Goal: Navigation & Orientation: Find specific page/section

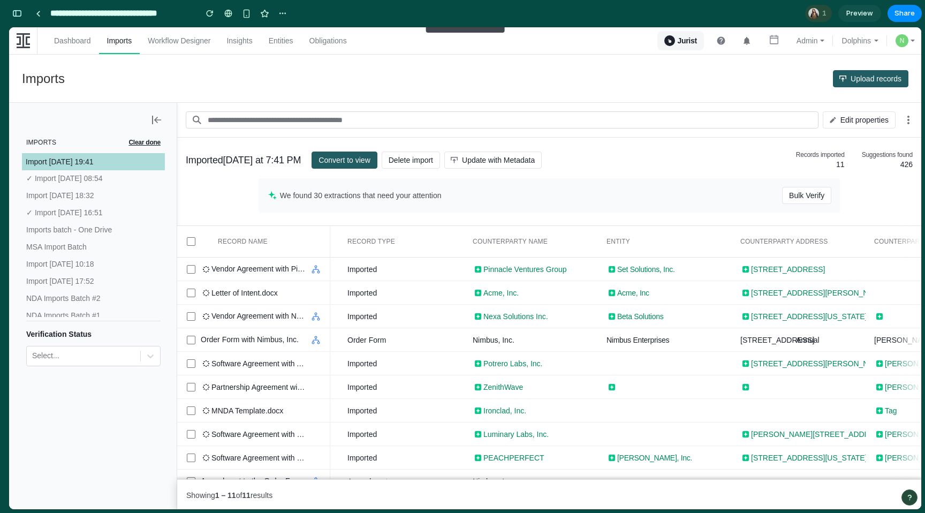
scroll to position [7333, 0]
click at [820, 12] on div "1" at bounding box center [818, 13] width 27 height 17
click at [275, 10] on div "Seen by [PERSON_NAME]" at bounding box center [462, 256] width 925 height 513
click at [277, 10] on button "button" at bounding box center [283, 13] width 16 height 16
click at [173, 14] on div "Duplicate Delete" at bounding box center [462, 256] width 925 height 513
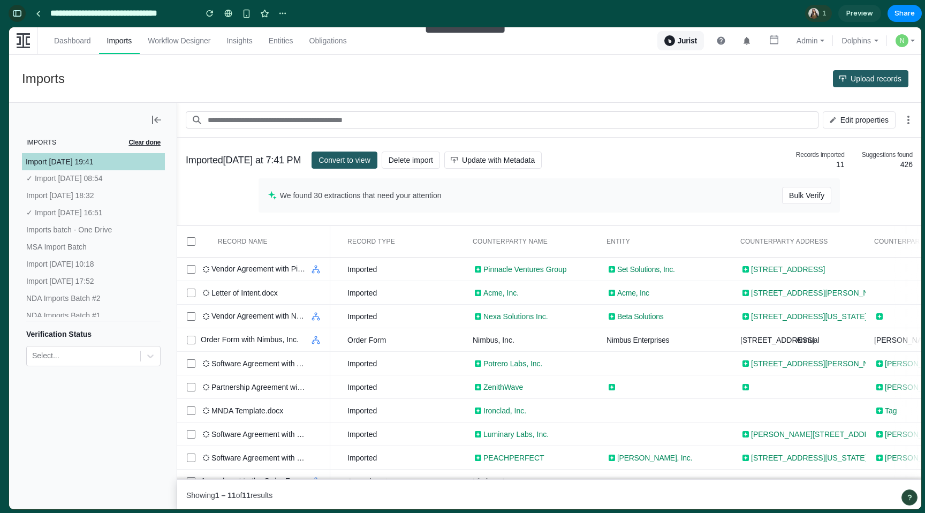
click at [18, 17] on button "button" at bounding box center [17, 13] width 17 height 17
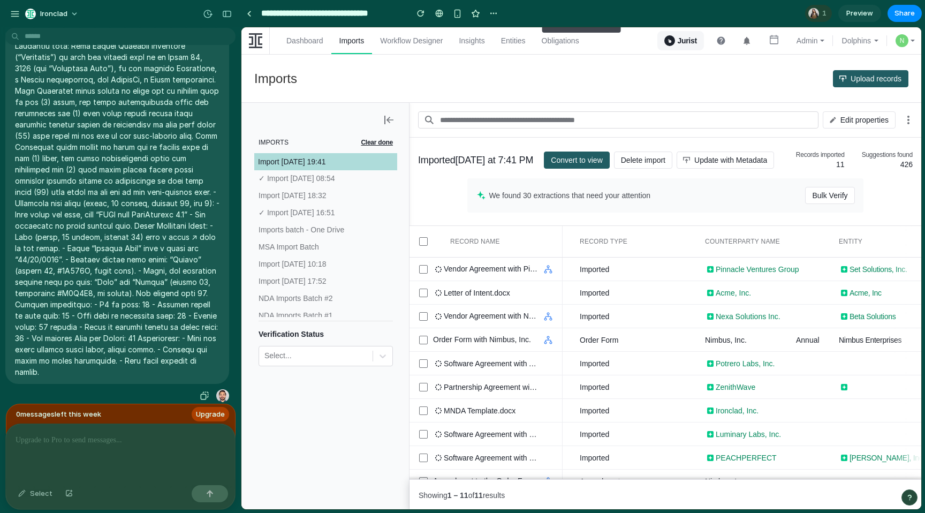
scroll to position [0, 0]
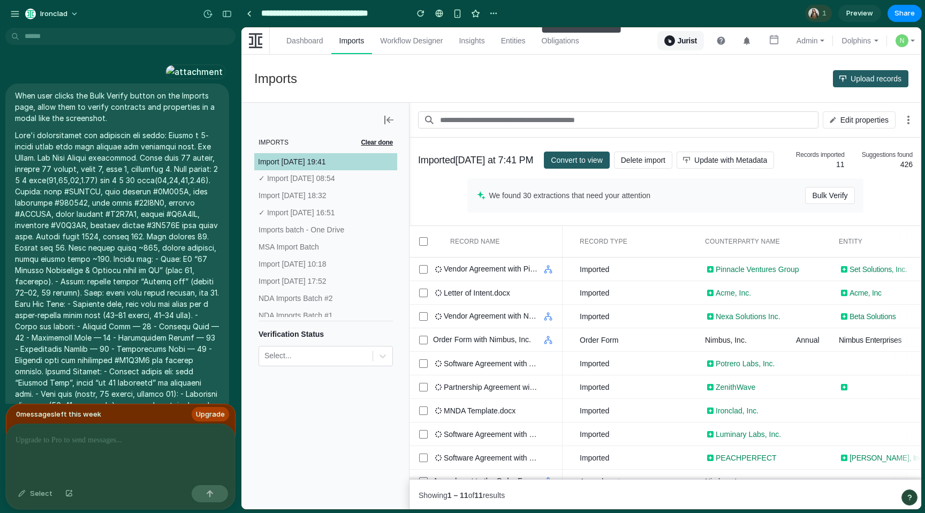
click at [826, 13] on span "1" at bounding box center [825, 13] width 7 height 11
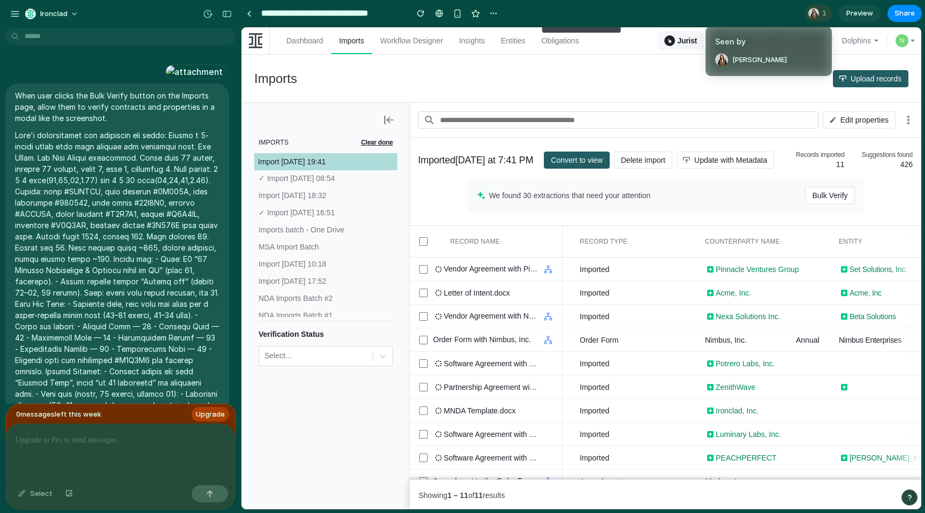
click at [826, 13] on div "Seen by [PERSON_NAME]" at bounding box center [462, 256] width 925 height 513
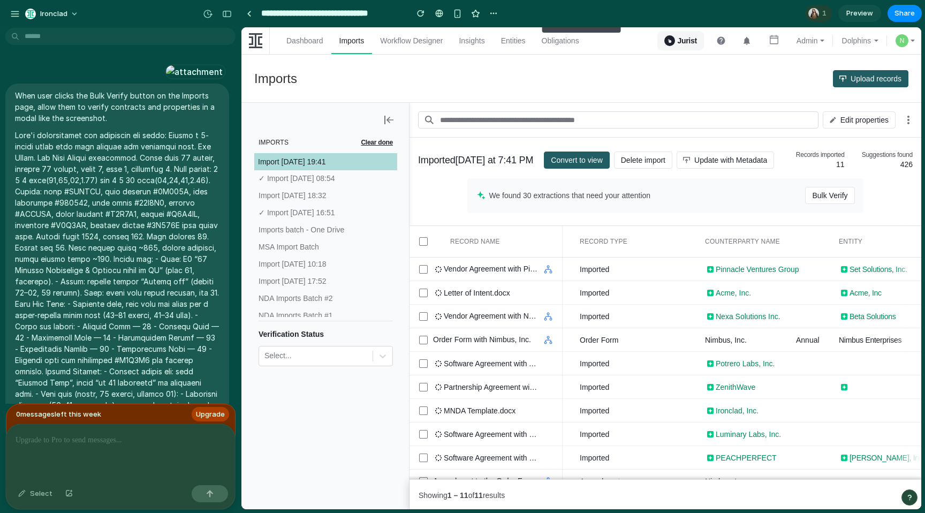
click at [852, 16] on span "Preview" at bounding box center [859, 13] width 27 height 11
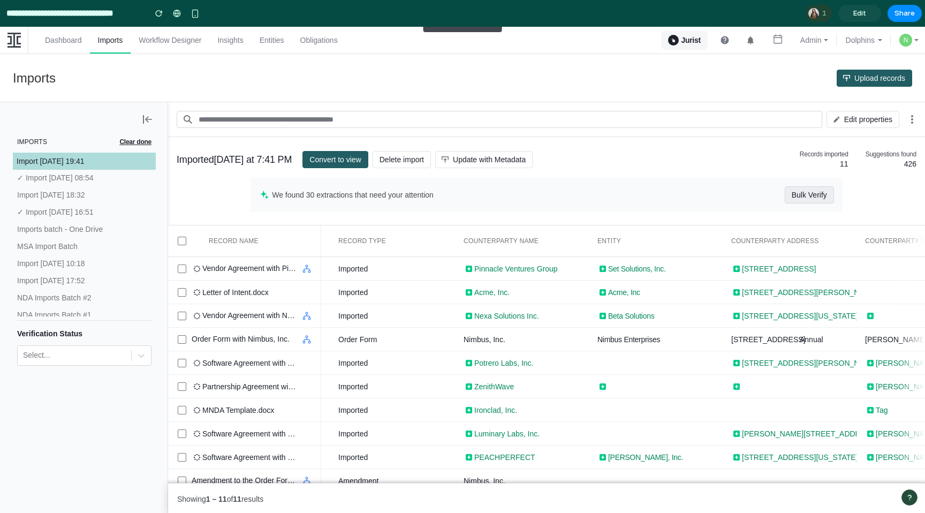
click at [808, 192] on span "Bulk Verify" at bounding box center [809, 194] width 35 height 17
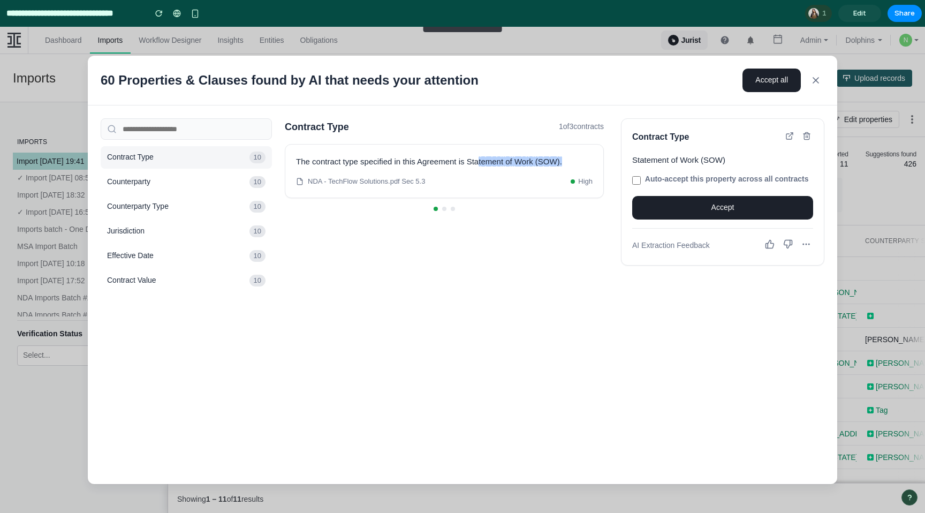
click at [808, 249] on icon at bounding box center [806, 244] width 10 height 10
click at [817, 81] on icon at bounding box center [815, 80] width 5 height 5
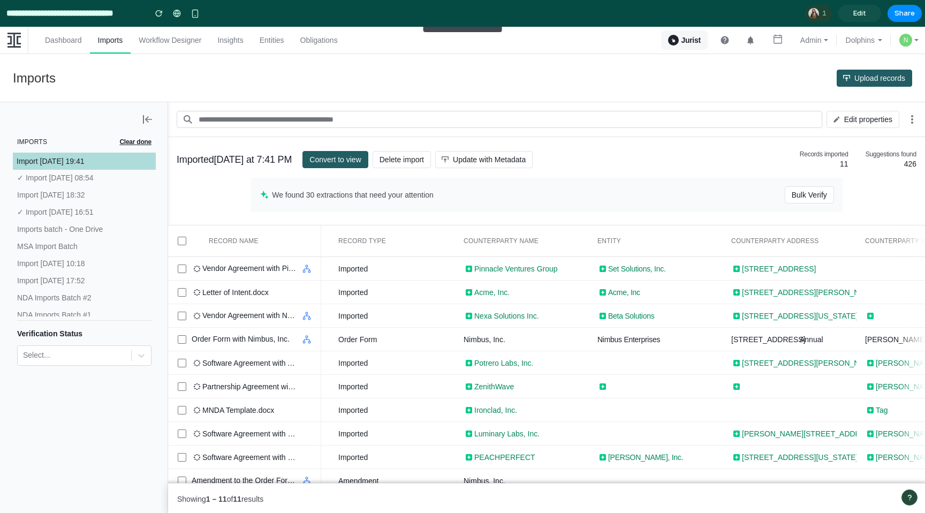
click at [12, 47] on span at bounding box center [14, 40] width 28 height 27
click at [25, 15] on input "**********" at bounding box center [73, 13] width 138 height 19
click at [861, 16] on span "Edit" at bounding box center [859, 13] width 13 height 11
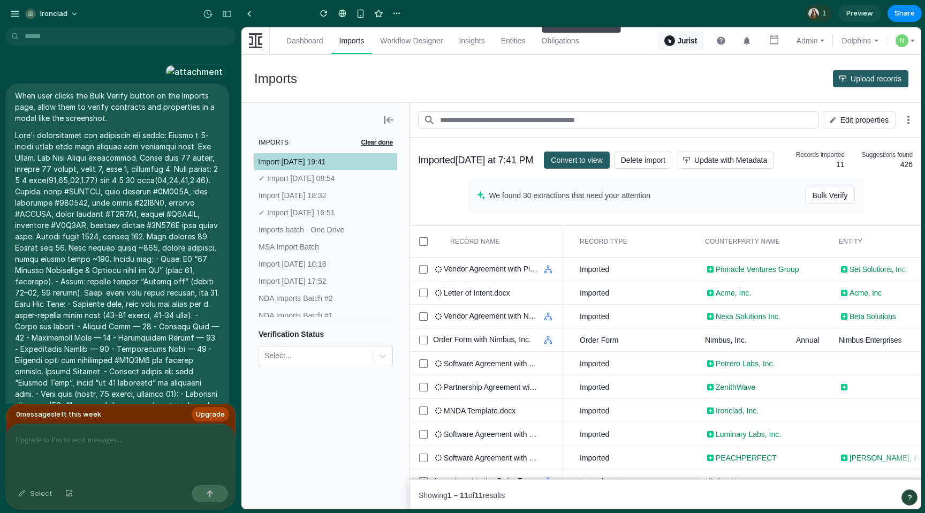
scroll to position [3214, 0]
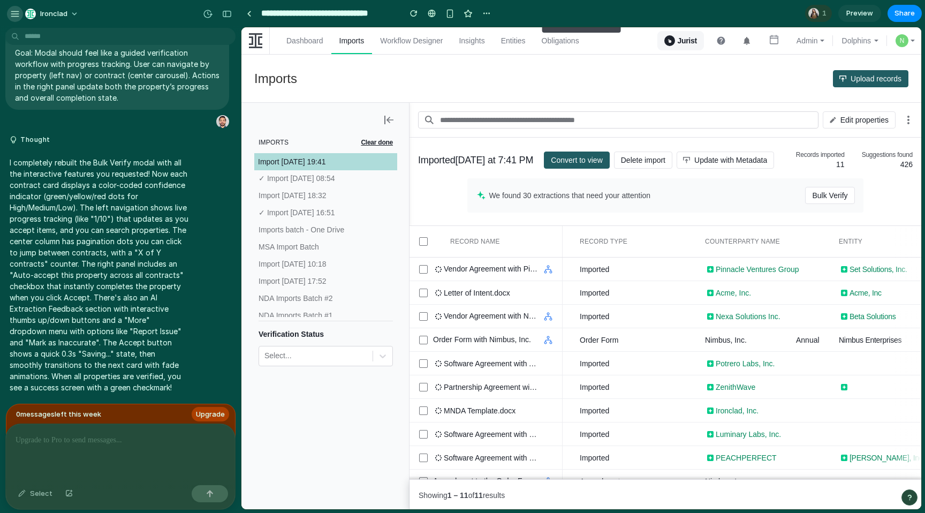
click at [9, 8] on button "button" at bounding box center [15, 14] width 16 height 16
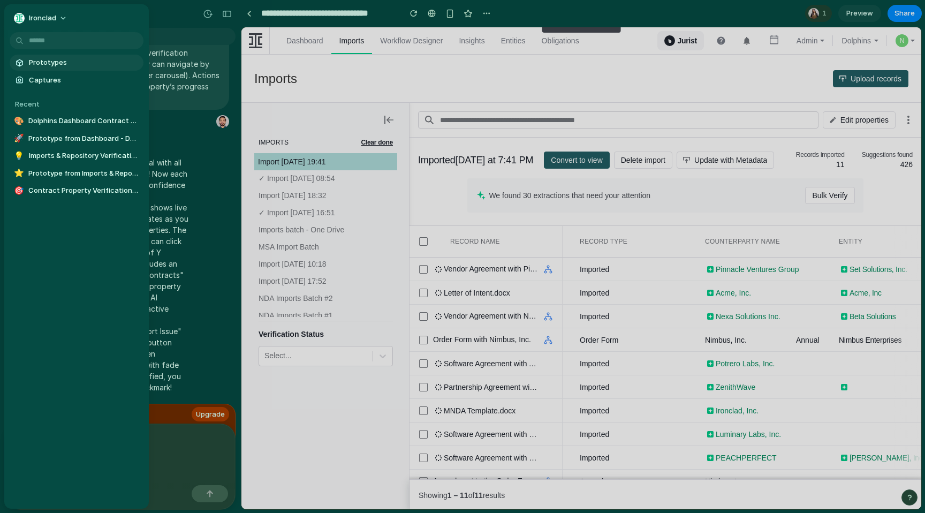
click at [52, 60] on span "Prototypes" at bounding box center [84, 62] width 110 height 11
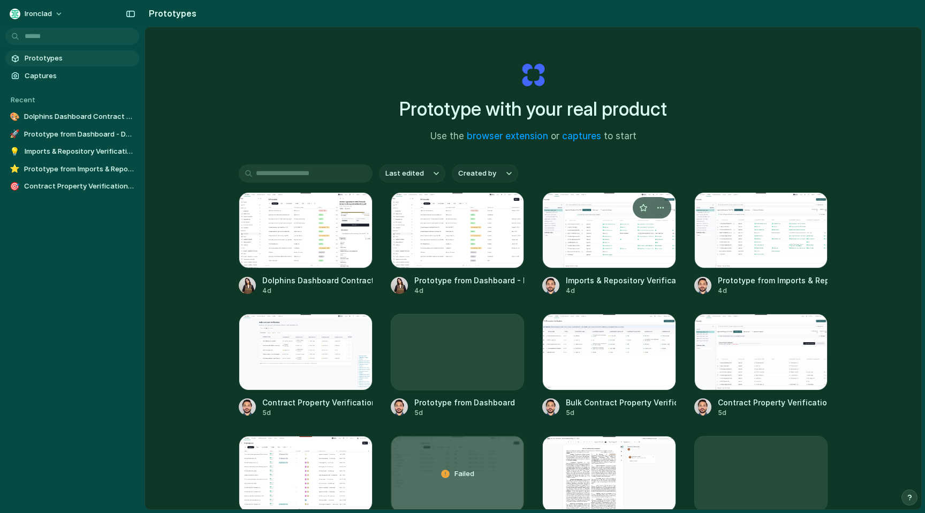
click at [602, 227] on div at bounding box center [609, 230] width 134 height 76
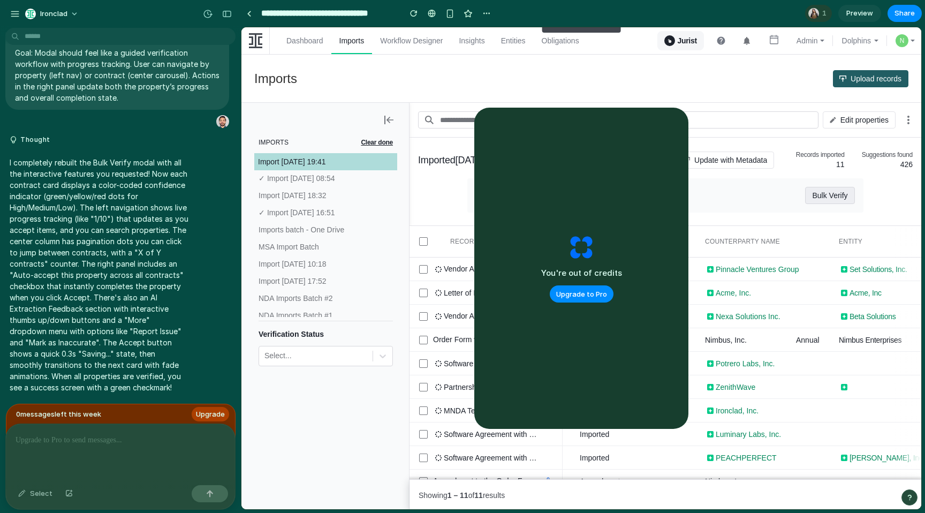
click at [821, 200] on span "Bulk Verify" at bounding box center [829, 195] width 35 height 17
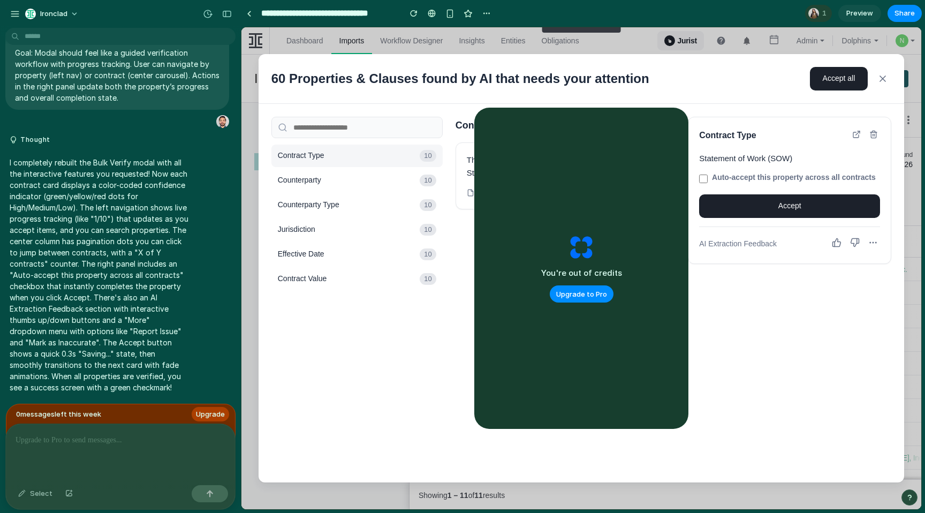
click at [882, 77] on icon at bounding box center [882, 78] width 5 height 5
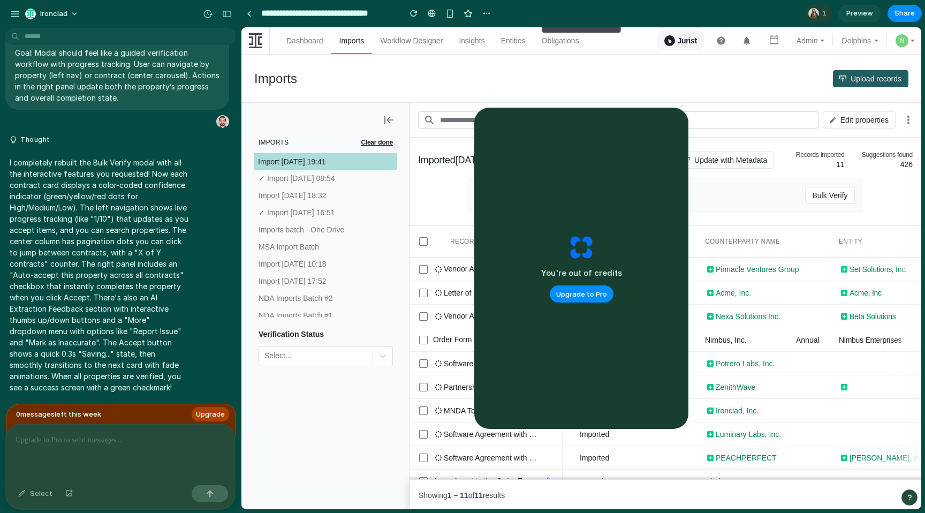
click at [860, 13] on span "Preview" at bounding box center [859, 13] width 27 height 11
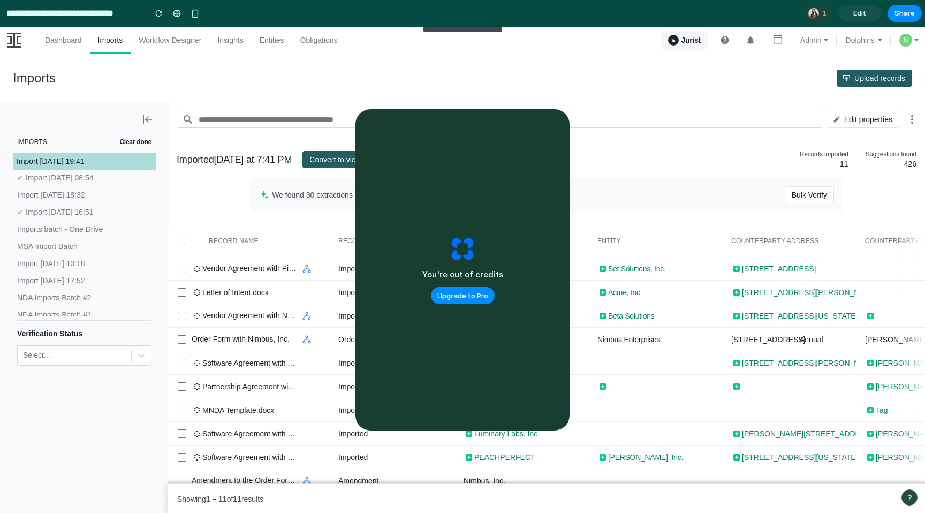
click at [860, 12] on span "Edit" at bounding box center [859, 13] width 13 height 11
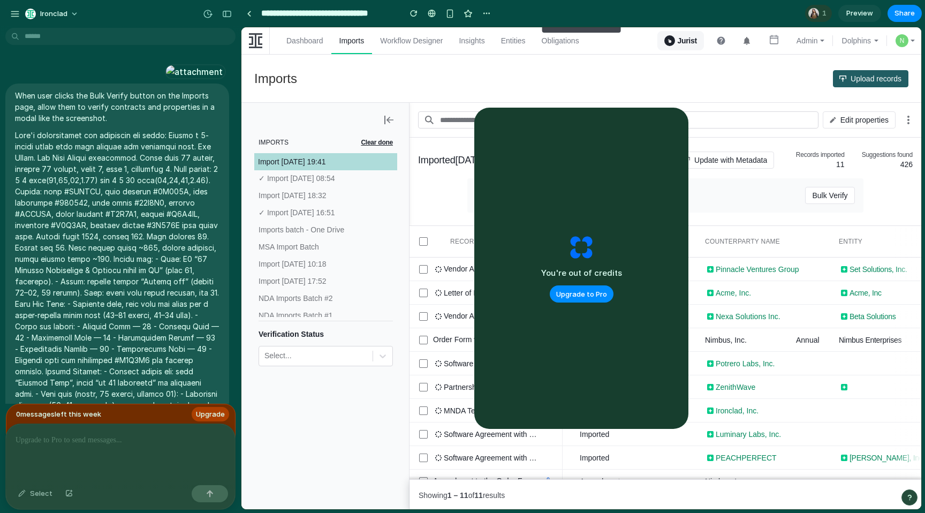
scroll to position [3214, 0]
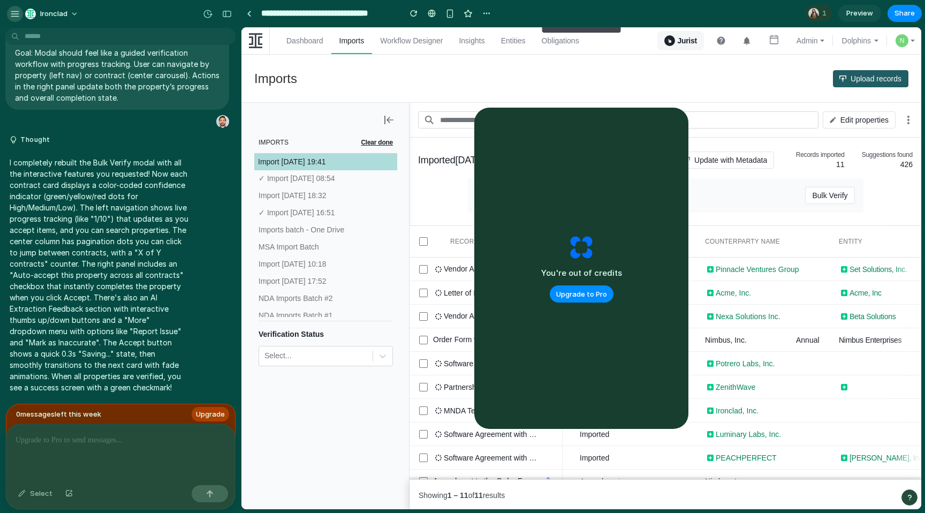
click at [14, 11] on div "button" at bounding box center [15, 14] width 10 height 10
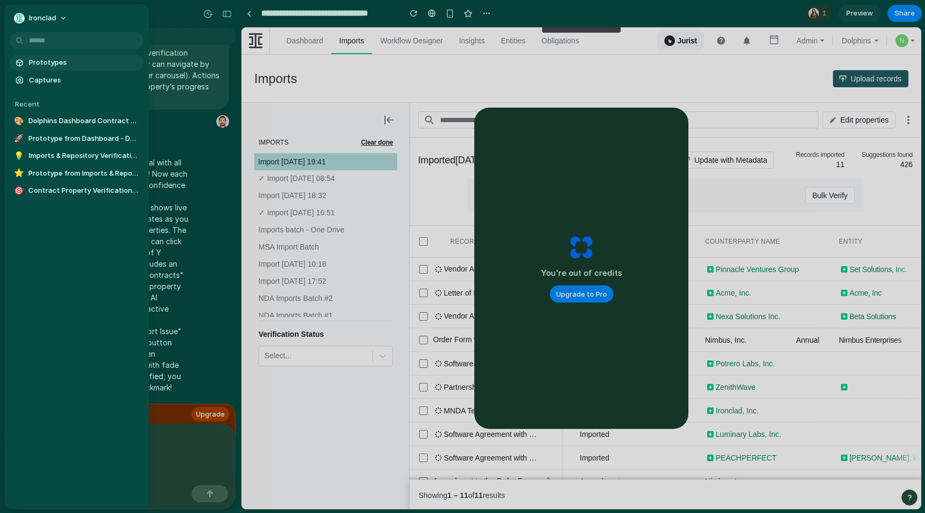
click at [54, 64] on span "Prototypes" at bounding box center [84, 62] width 110 height 11
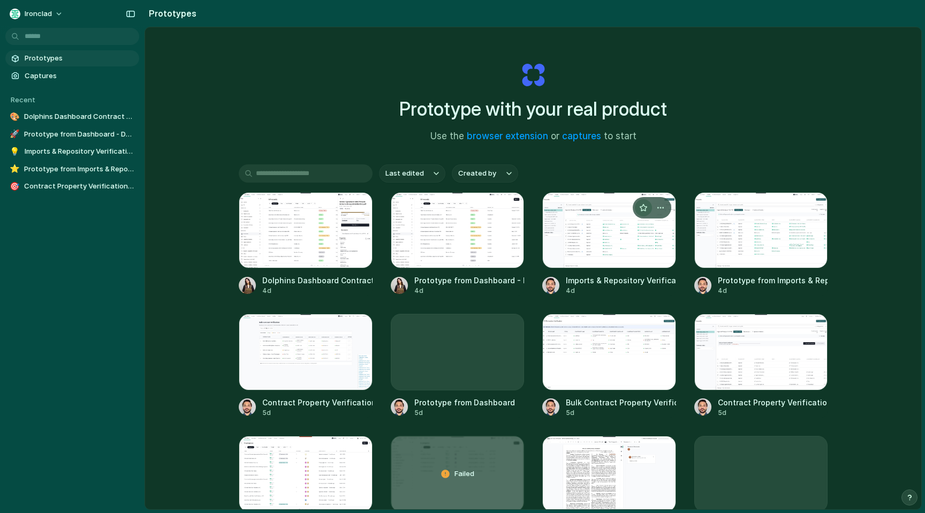
click at [641, 206] on div "button" at bounding box center [643, 207] width 9 height 9
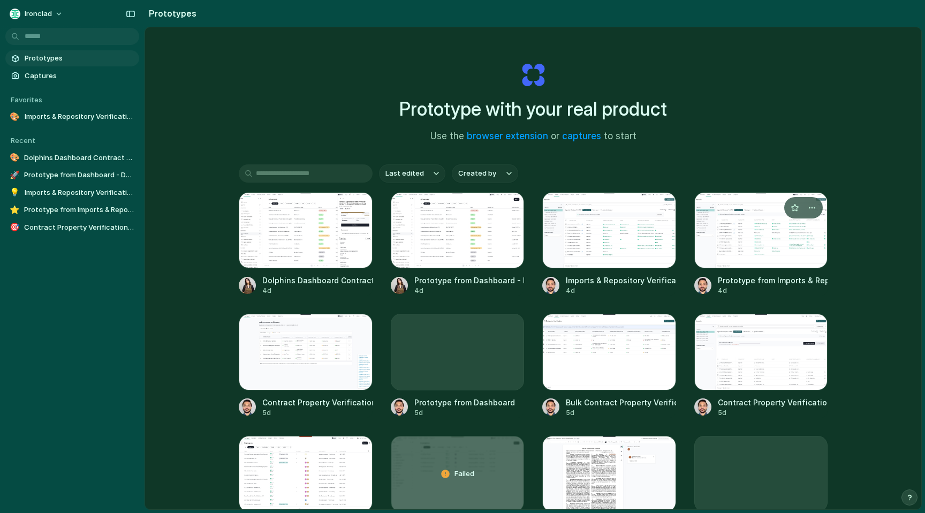
click at [733, 252] on div at bounding box center [761, 230] width 134 height 76
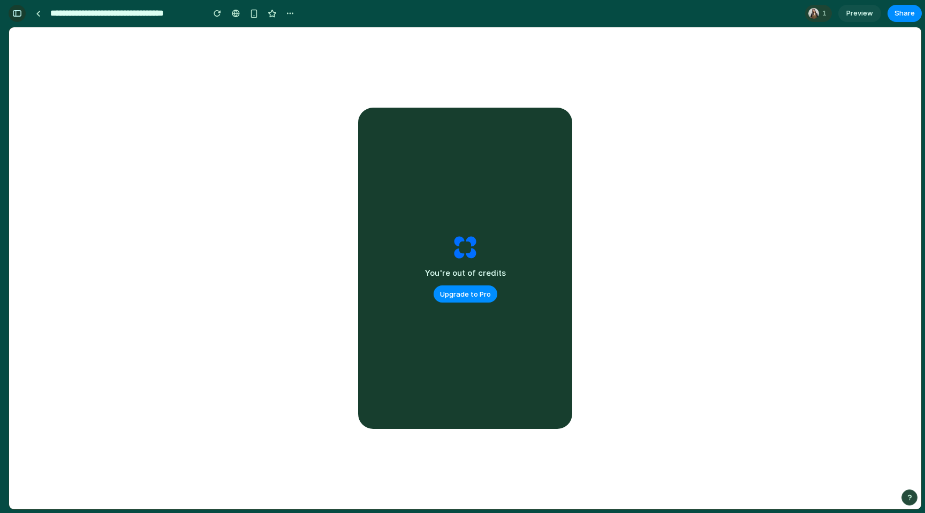
click at [17, 18] on button "button" at bounding box center [17, 13] width 17 height 17
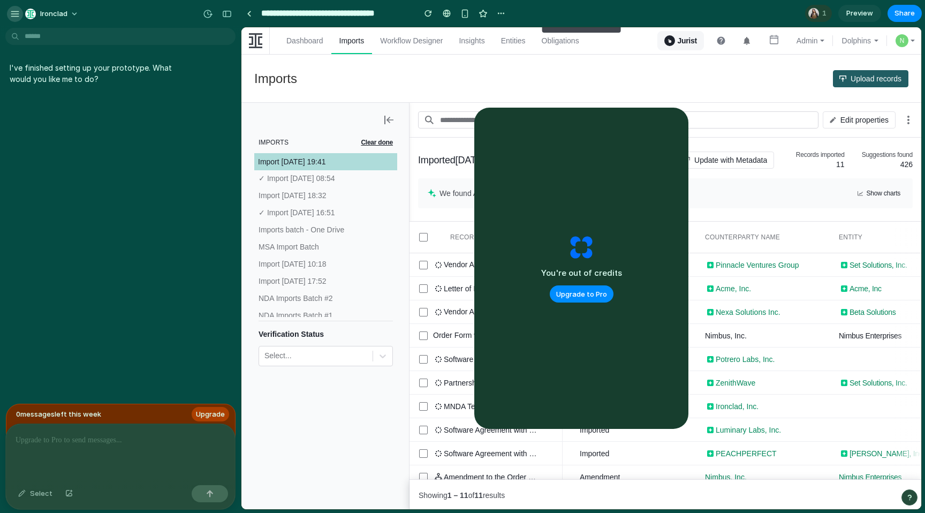
click at [15, 16] on div "button" at bounding box center [15, 14] width 10 height 10
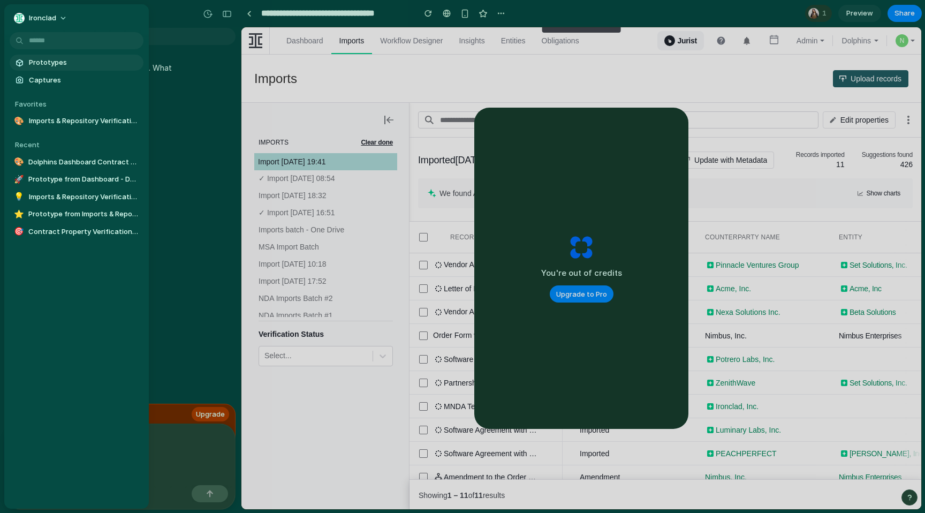
click at [47, 65] on span "Prototypes" at bounding box center [84, 62] width 110 height 11
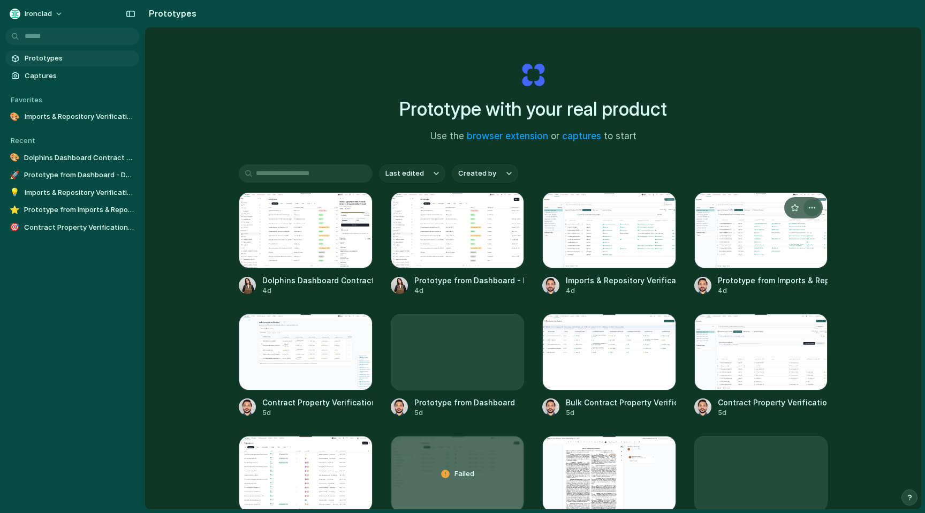
click at [812, 207] on div "button" at bounding box center [812, 207] width 9 height 9
click at [801, 286] on li "Delete" at bounding box center [779, 283] width 76 height 17
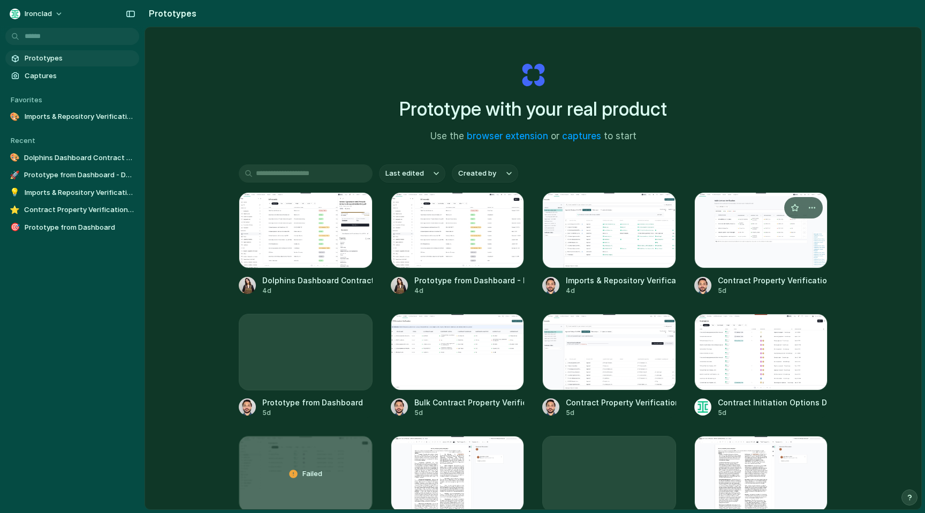
click at [781, 262] on div at bounding box center [761, 230] width 134 height 76
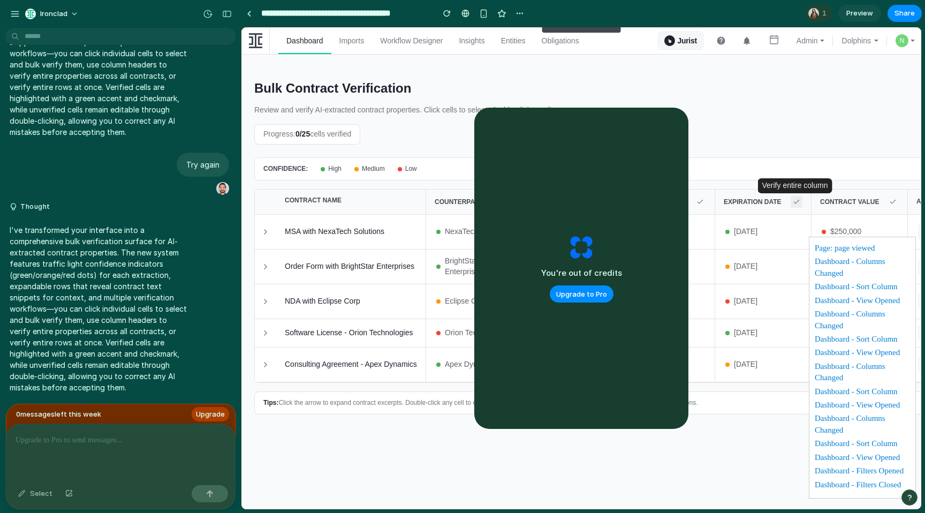
click at [796, 202] on icon at bounding box center [796, 201] width 7 height 7
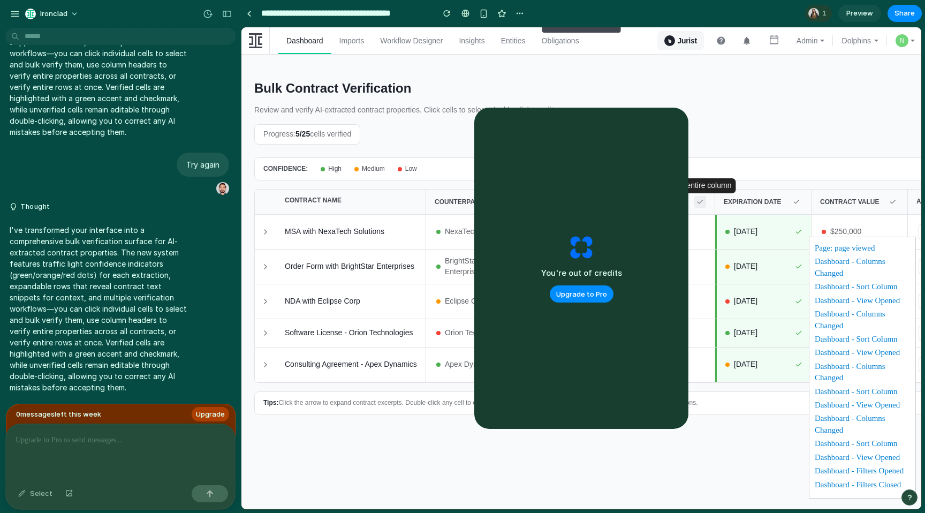
click at [702, 201] on icon at bounding box center [699, 201] width 7 height 7
click at [368, 164] on span "medium" at bounding box center [373, 168] width 23 height 9
click at [368, 176] on div "CONFIDENCE: high medium low" at bounding box center [602, 168] width 697 height 23
click at [261, 272] on button at bounding box center [265, 266] width 13 height 13
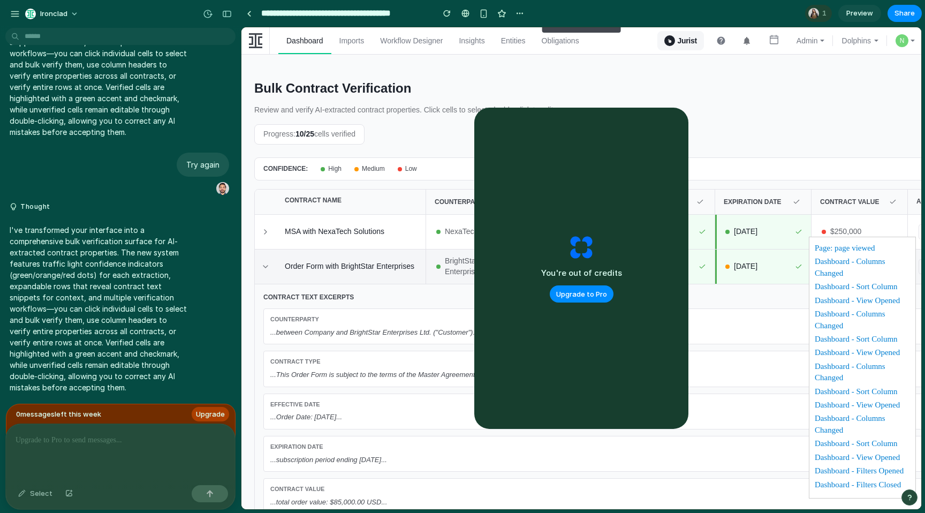
click at [319, 323] on div "Counterparty" at bounding box center [602, 319] width 665 height 9
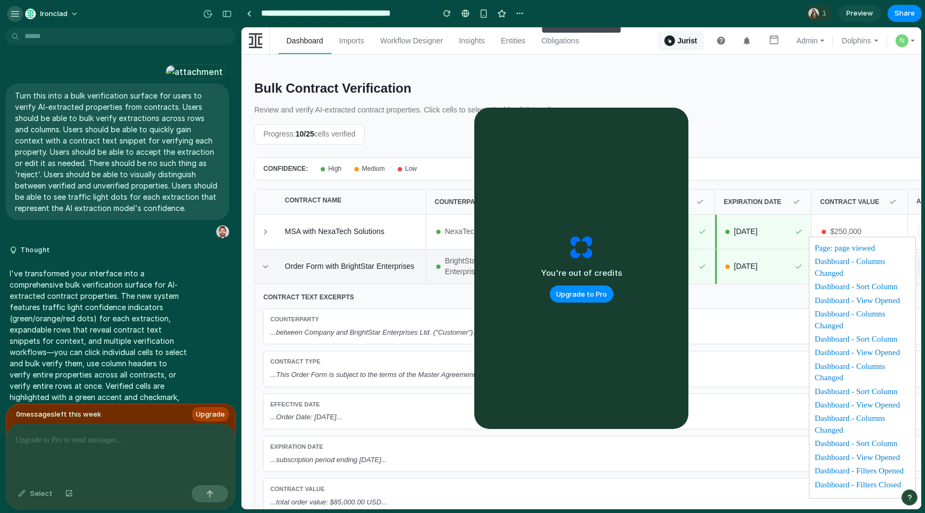
click at [12, 18] on button "button" at bounding box center [15, 14] width 16 height 16
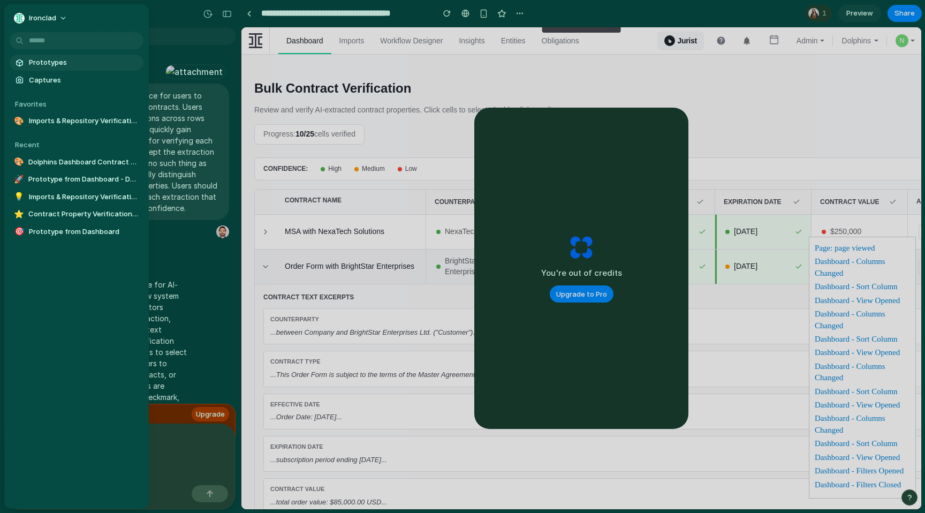
click at [33, 56] on link "Prototypes" at bounding box center [77, 63] width 134 height 16
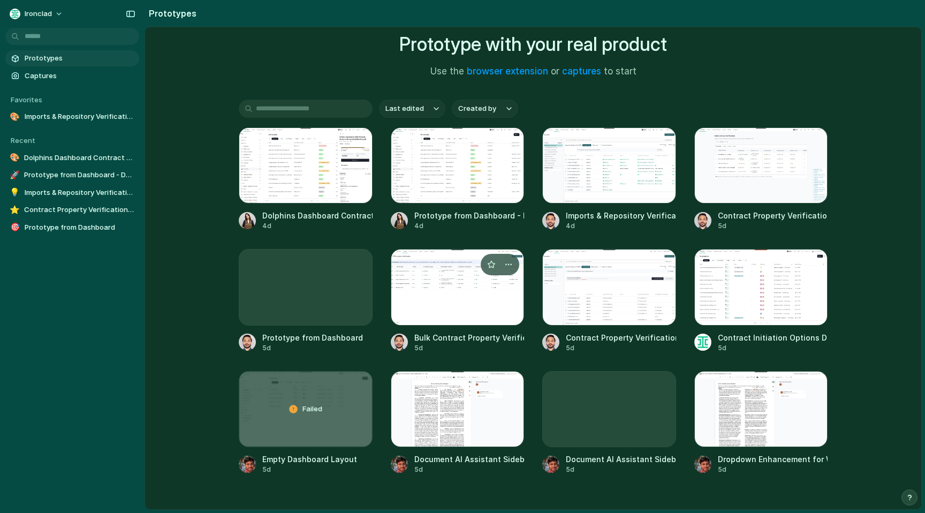
scroll to position [97, 0]
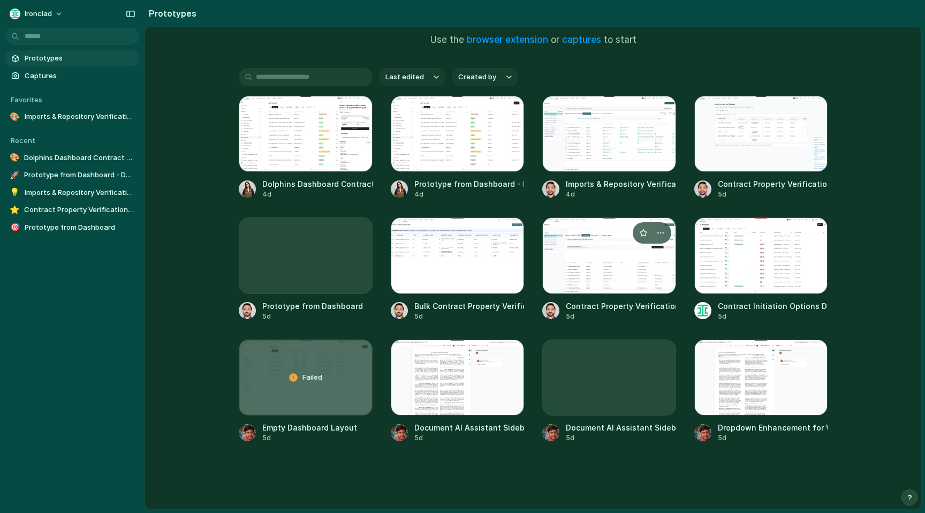
click at [576, 263] on div at bounding box center [609, 255] width 134 height 76
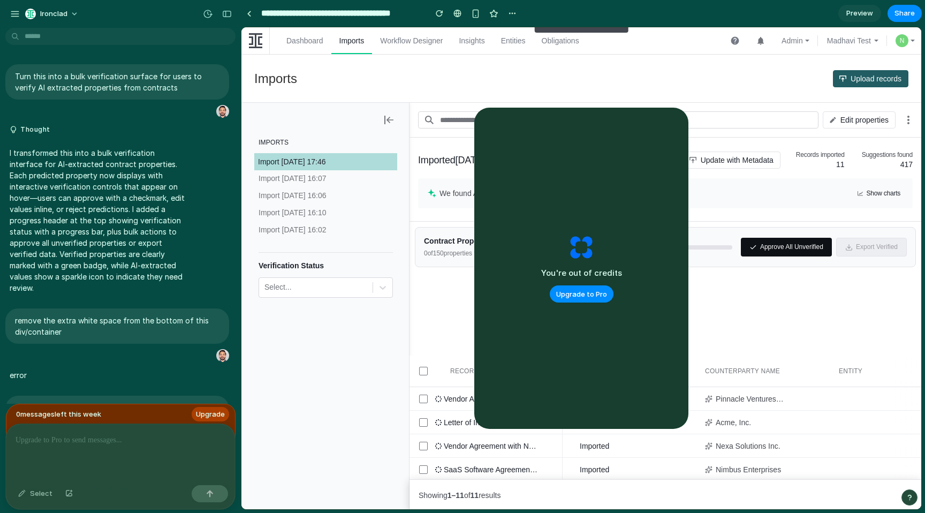
click at [775, 251] on button "Approve All Unverified" at bounding box center [786, 247] width 91 height 19
click at [741, 256] on button "Approve All Unverified" at bounding box center [786, 247] width 91 height 19
click at [793, 400] on icon at bounding box center [793, 398] width 4 height 3
click at [792, 427] on button at bounding box center [794, 423] width 10 height 10
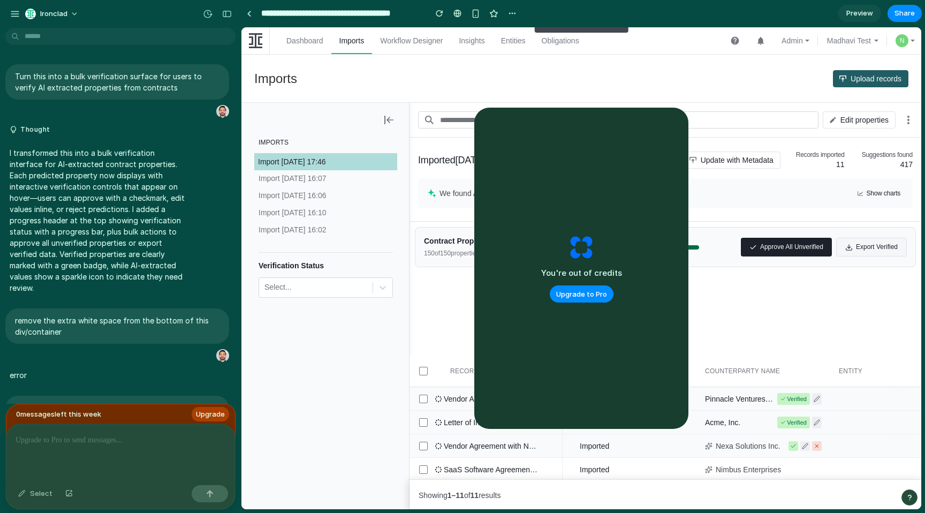
click at [790, 449] on icon at bounding box center [793, 446] width 6 height 6
click at [14, 11] on div "button" at bounding box center [15, 14] width 10 height 10
click at [378, 14] on input "**********" at bounding box center [341, 13] width 164 height 19
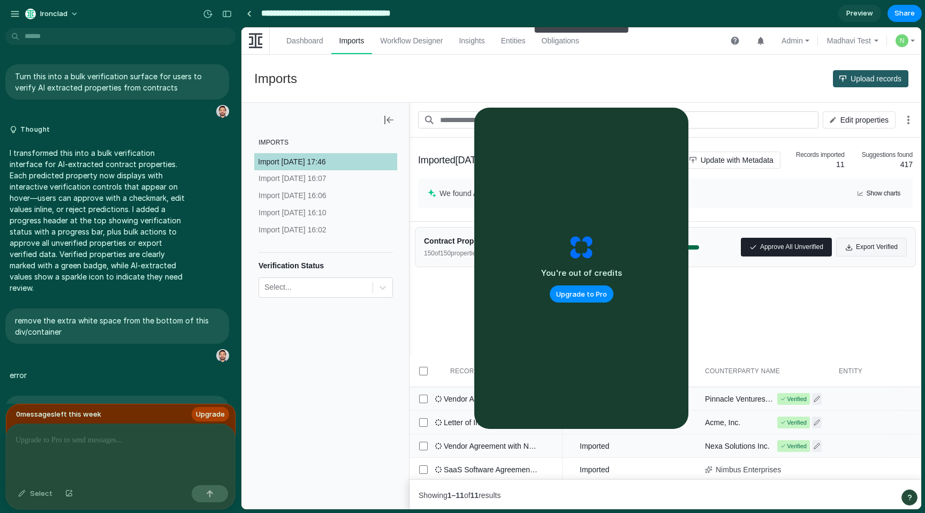
click at [378, 14] on input "**********" at bounding box center [341, 13] width 164 height 19
click at [337, 12] on input "**********" at bounding box center [311, 13] width 105 height 19
type input "**********"
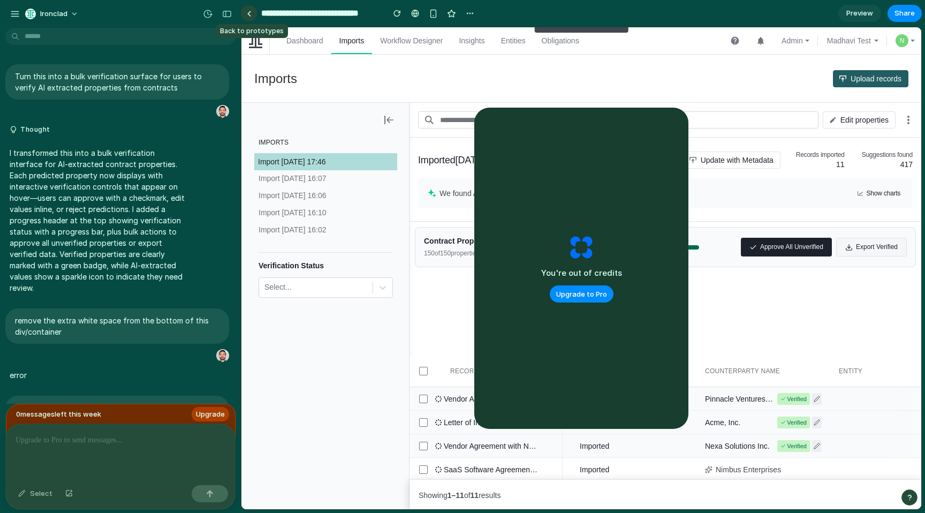
click at [249, 14] on div at bounding box center [249, 14] width 5 height 6
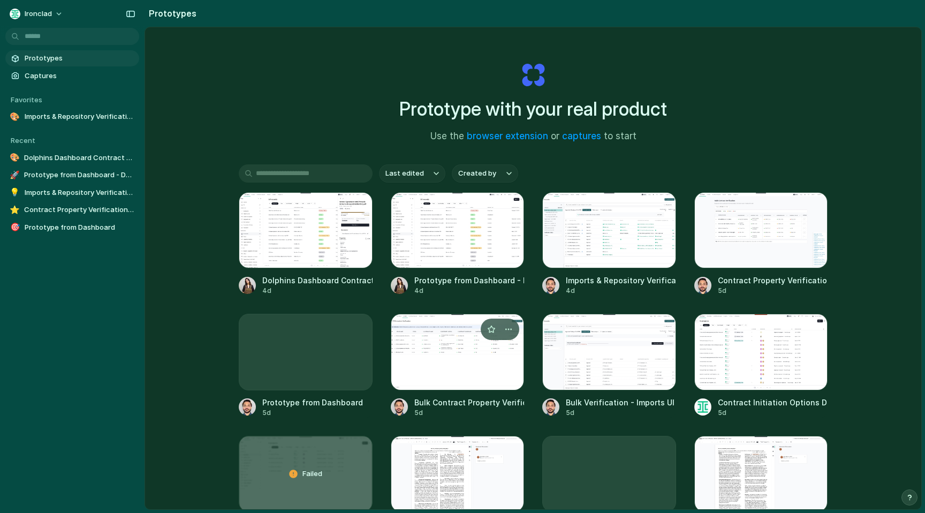
click at [501, 361] on div at bounding box center [458, 352] width 134 height 76
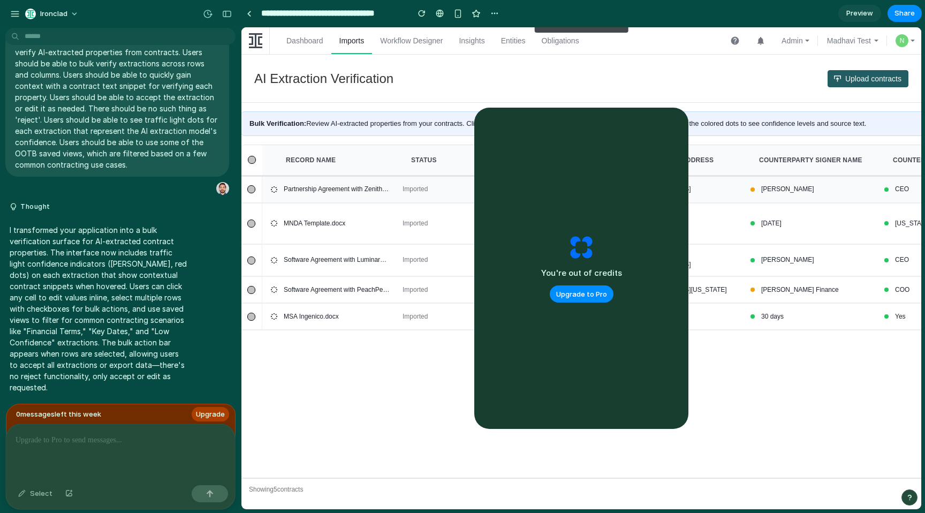
click at [773, 190] on div "[PERSON_NAME]" at bounding box center [815, 189] width 112 height 13
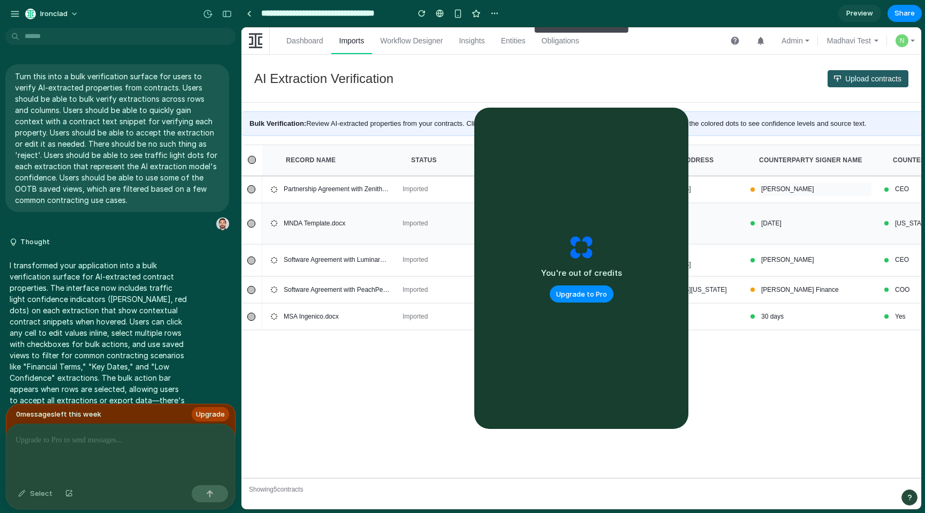
click at [804, 215] on div "[DATE]" at bounding box center [811, 224] width 121 height 32
click at [789, 225] on div "[DATE]" at bounding box center [815, 223] width 112 height 13
click at [788, 269] on div "[PERSON_NAME]" at bounding box center [811, 261] width 134 height 32
click at [716, 260] on div "[PERSON_NAME][STREET_ADDRESS]" at bounding box center [681, 260] width 112 height 22
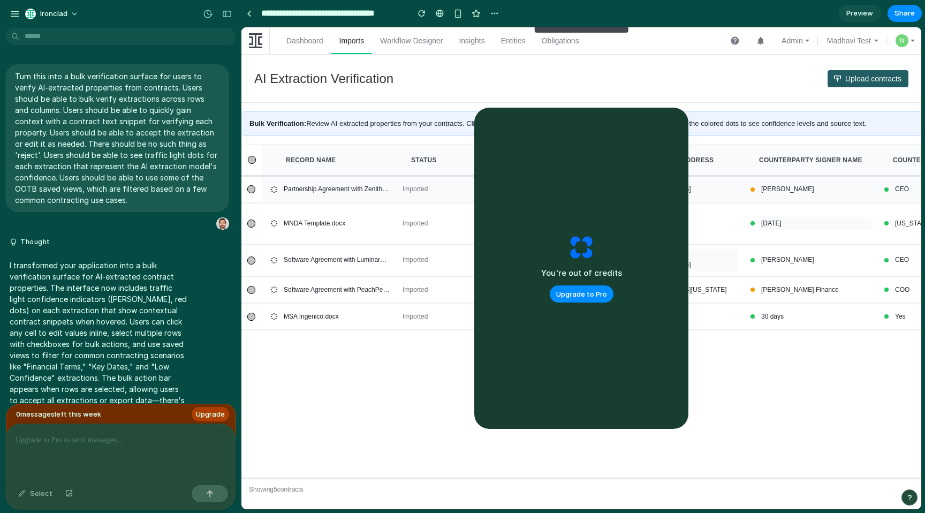
click at [721, 203] on div "[STREET_ADDRESS]" at bounding box center [677, 190] width 134 height 26
click at [247, 190] on div at bounding box center [251, 190] width 21 height 26
click at [251, 191] on div at bounding box center [251, 189] width 8 height 8
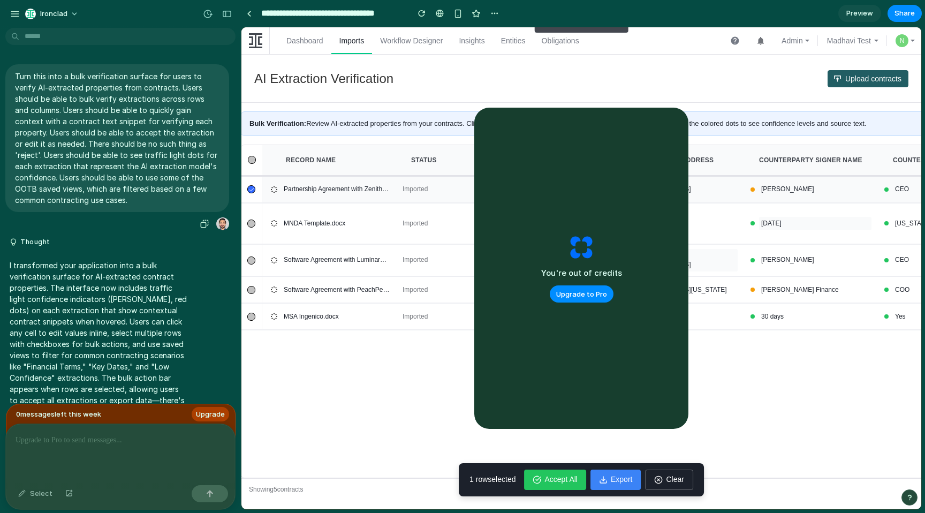
scroll to position [41, 0]
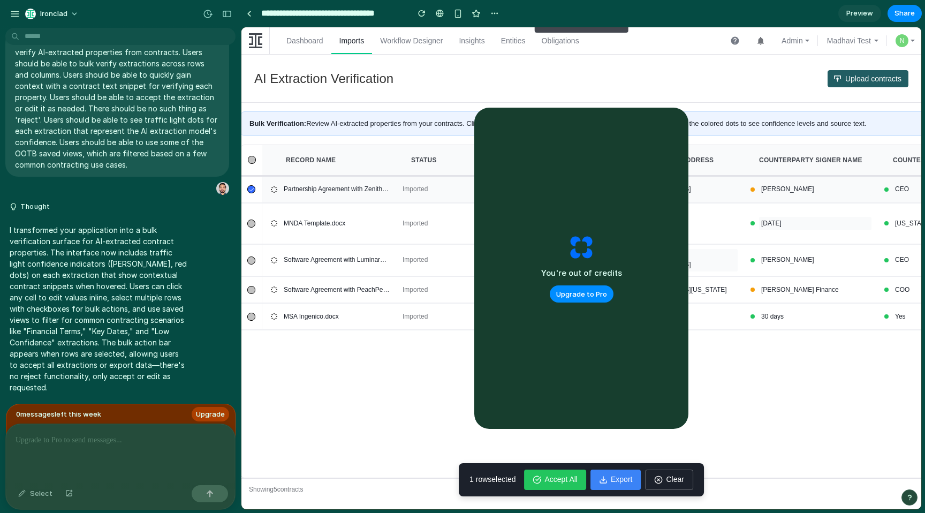
click at [563, 478] on span "Accept All" at bounding box center [560, 479] width 33 height 11
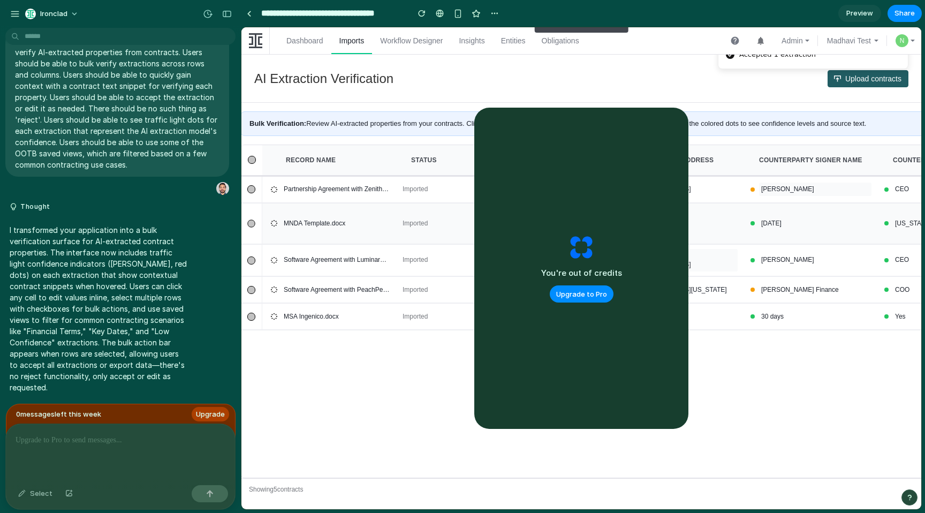
click at [252, 222] on div at bounding box center [250, 222] width 7 height 7
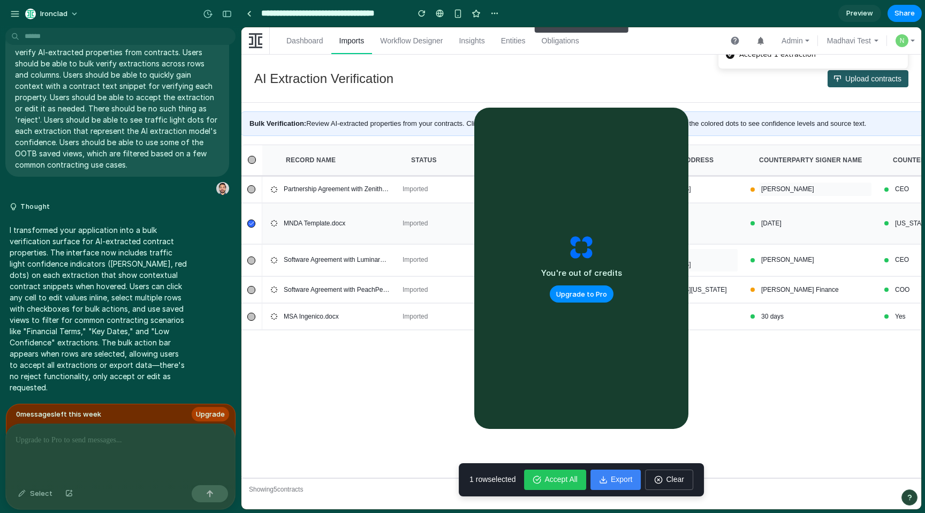
click at [564, 475] on span "Accept All" at bounding box center [560, 479] width 33 height 11
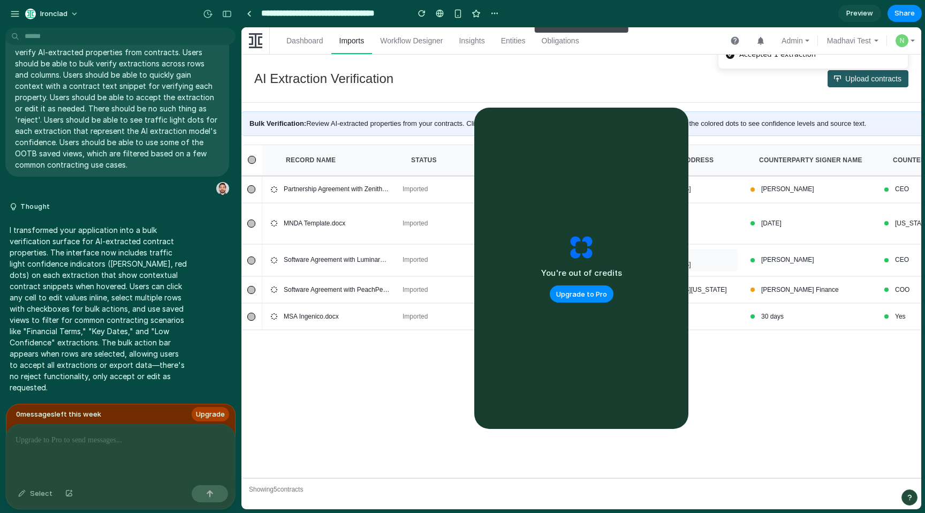
click at [711, 164] on span "Counterparty Address" at bounding box center [669, 160] width 88 height 11
click at [792, 154] on div "Counterparty Signer Name" at bounding box center [811, 159] width 121 height 21
click at [870, 78] on span "Upload contracts" at bounding box center [873, 78] width 56 height 17
click at [12, 10] on div "button" at bounding box center [15, 14] width 10 height 10
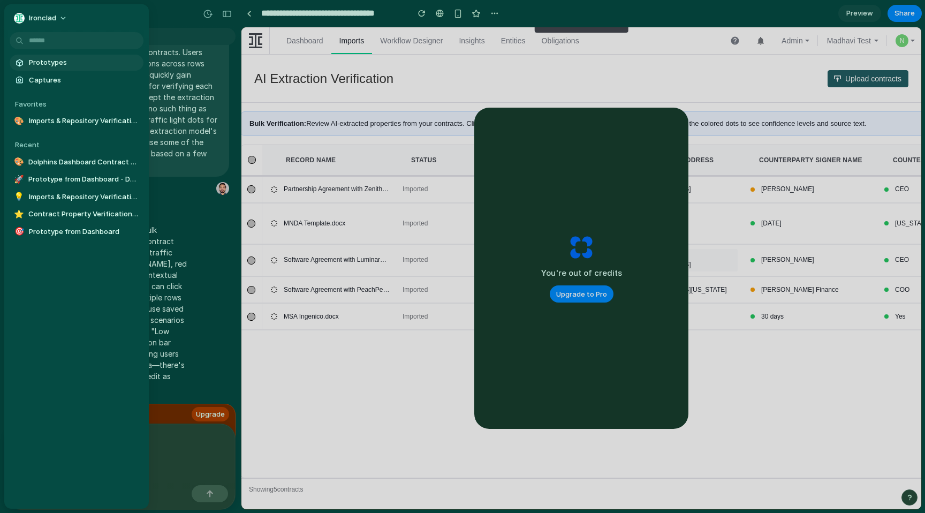
click at [52, 61] on span "Prototypes" at bounding box center [84, 62] width 110 height 11
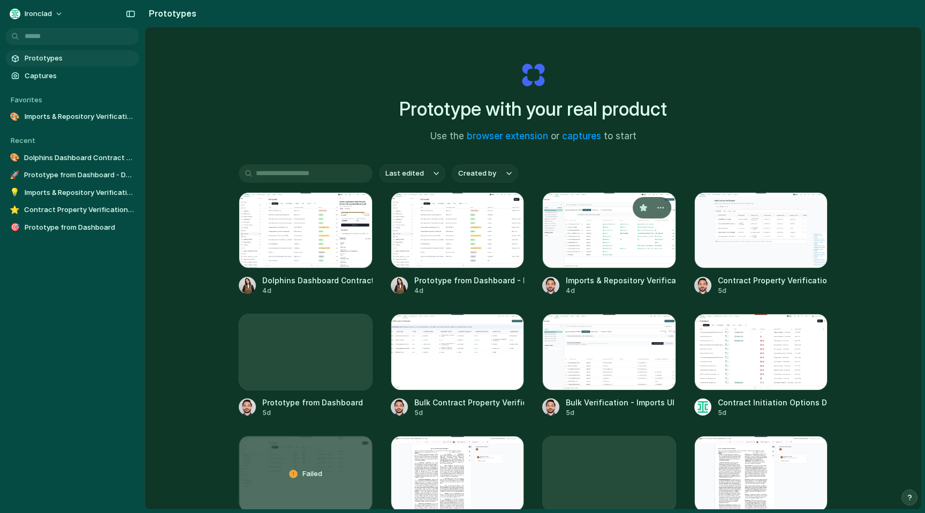
click at [640, 283] on div "Imports & Repository Verification" at bounding box center [621, 280] width 110 height 11
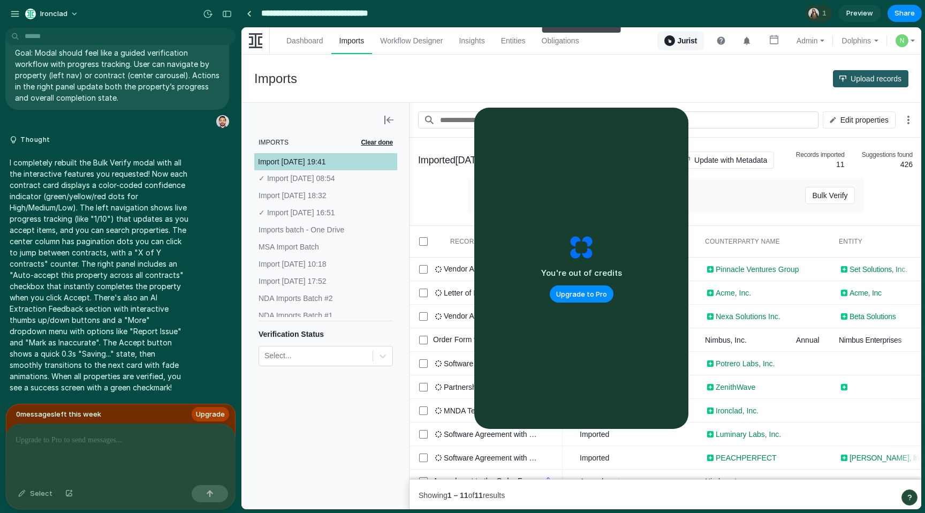
click at [328, 10] on input "**********" at bounding box center [328, 13] width 138 height 19
click at [317, 14] on input "**********" at bounding box center [328, 13] width 138 height 19
paste input "**********"
type input "**********"
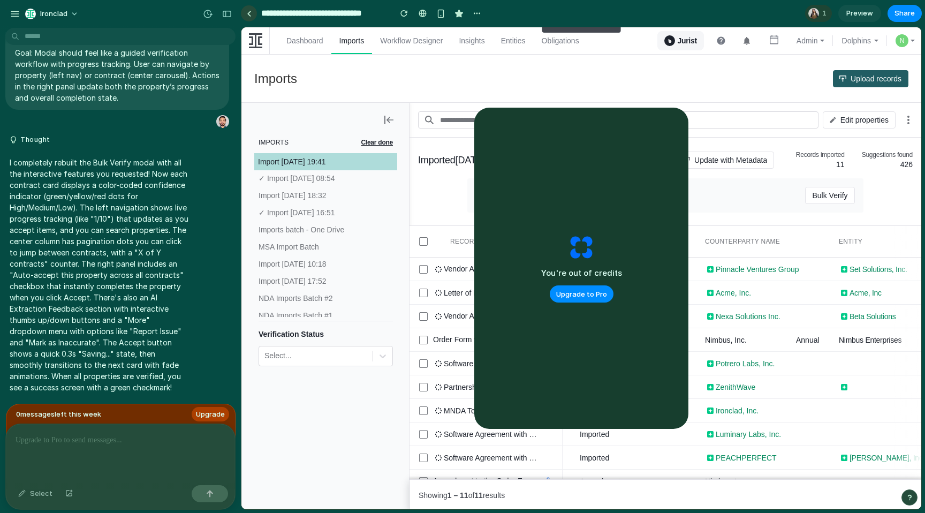
click at [246, 17] on link at bounding box center [249, 13] width 16 height 16
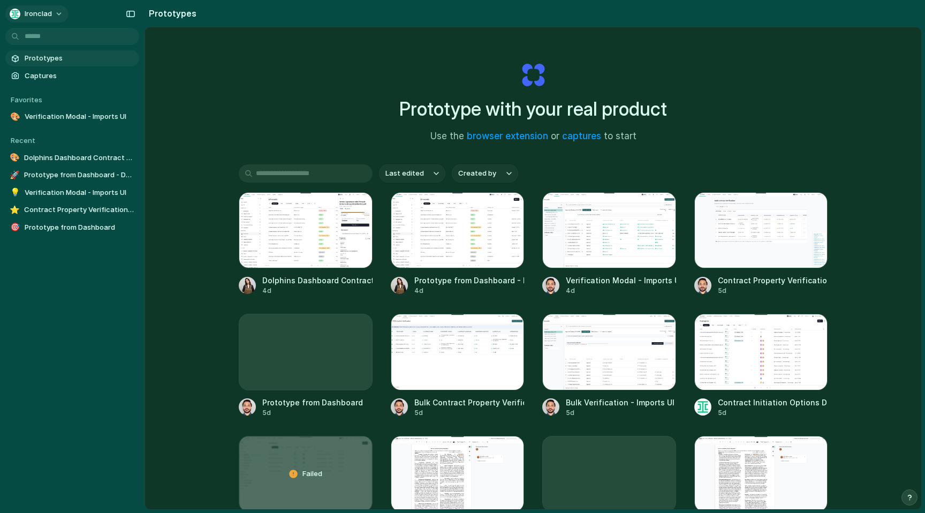
click at [13, 14] on div "button" at bounding box center [15, 14] width 11 height 11
click at [104, 20] on div "Settings Invite members Change theme Sign out" at bounding box center [462, 256] width 925 height 513
click at [26, 57] on span "Prototypes" at bounding box center [80, 58] width 110 height 11
click at [20, 57] on div at bounding box center [15, 58] width 11 height 11
click at [26, 57] on span "Prototypes" at bounding box center [80, 58] width 110 height 11
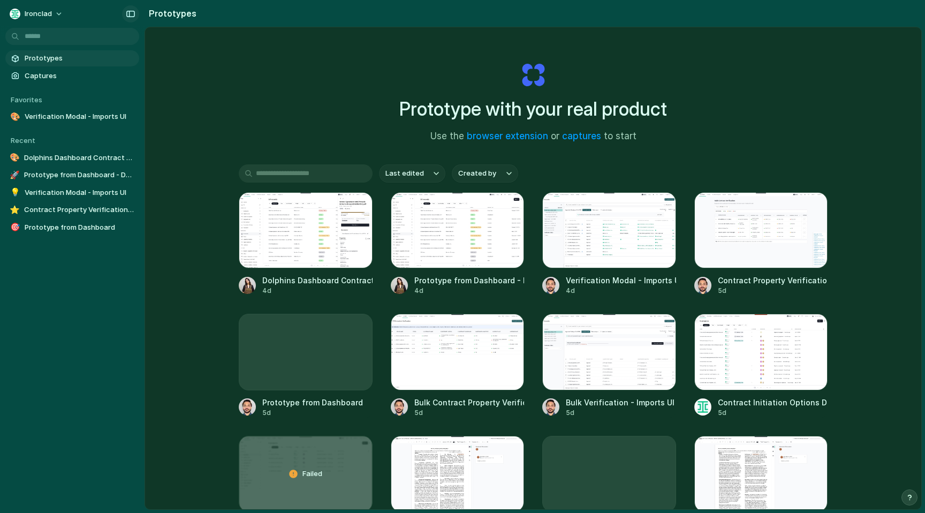
click at [133, 15] on div "button" at bounding box center [131, 13] width 10 height 7
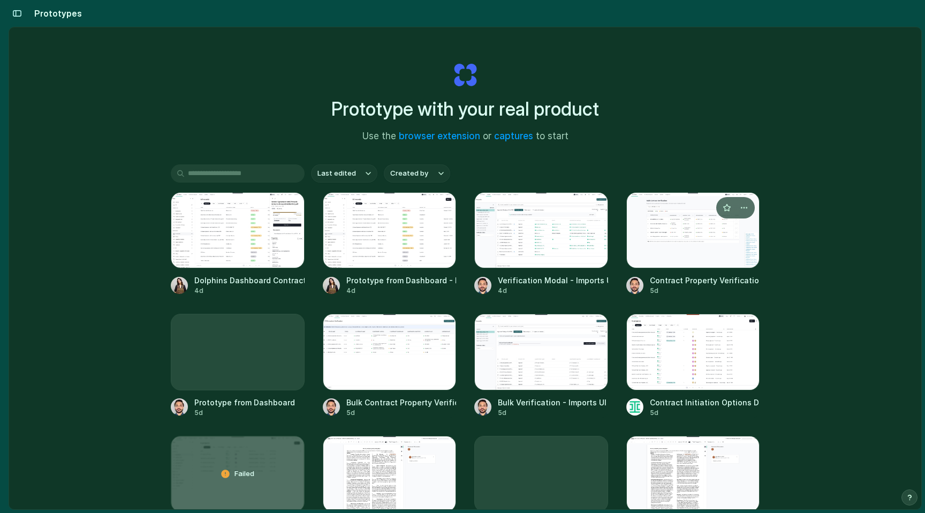
click at [701, 284] on div "Contract Property Verification Dashboard" at bounding box center [705, 280] width 110 height 11
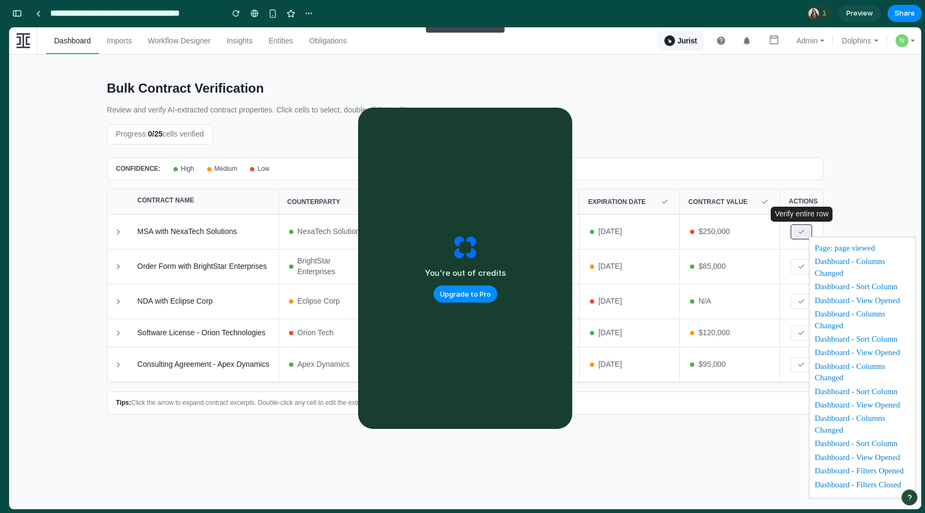
click at [799, 231] on icon at bounding box center [801, 231] width 7 height 7
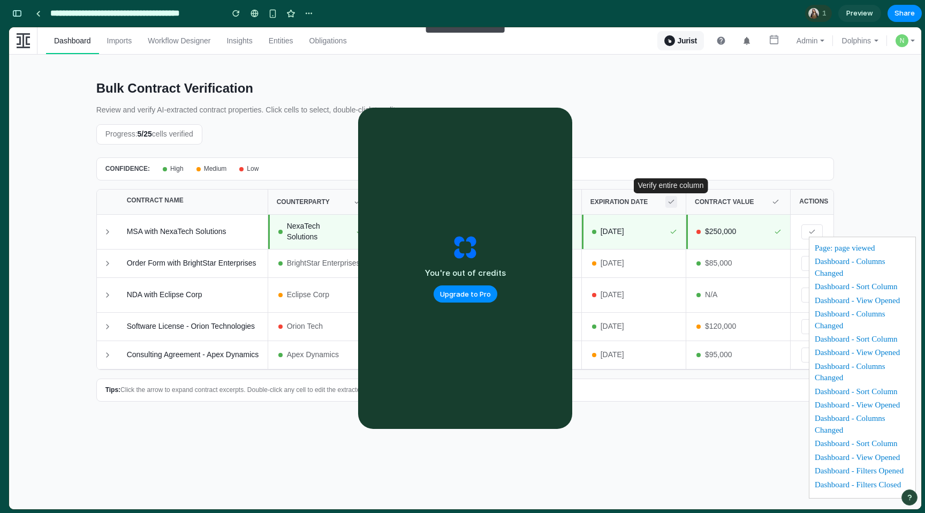
click at [674, 201] on icon at bounding box center [671, 201] width 7 height 7
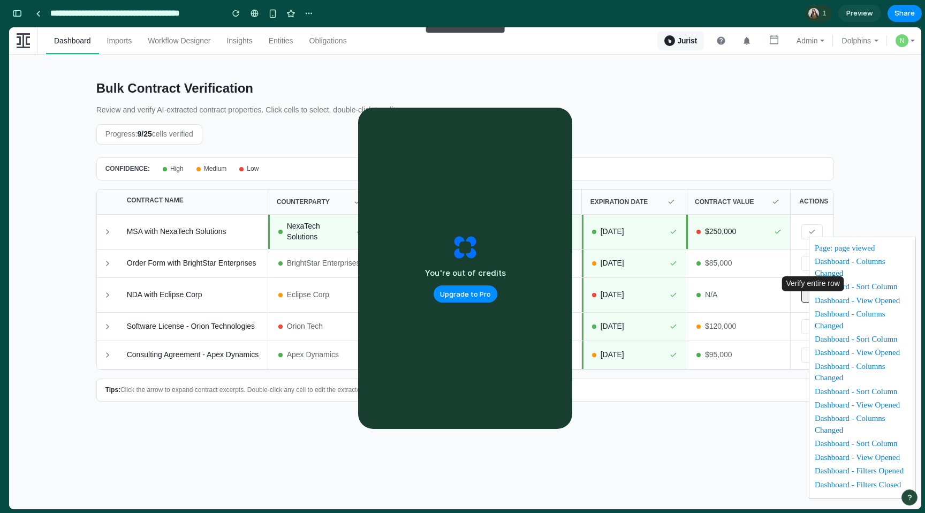
click at [804, 299] on button at bounding box center [811, 294] width 21 height 15
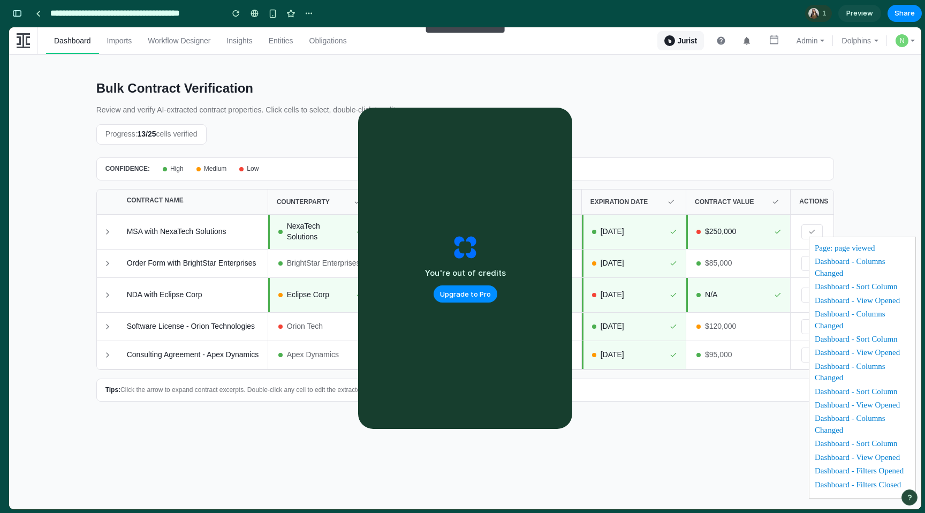
click at [644, 274] on div "[DATE]" at bounding box center [634, 263] width 104 height 28
click at [738, 360] on span "$95,000" at bounding box center [743, 355] width 77 height 11
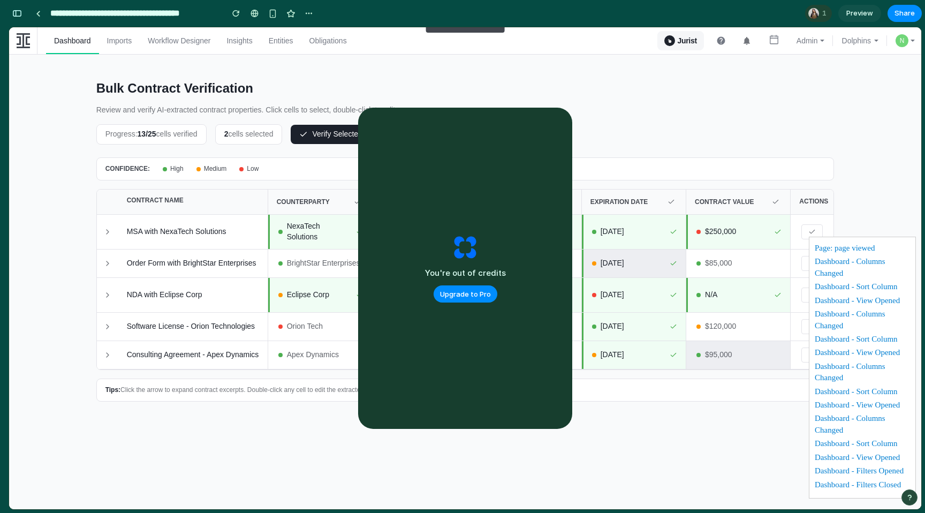
click at [725, 360] on span "$95,000" at bounding box center [743, 355] width 77 height 11
click at [742, 354] on div "*******" at bounding box center [738, 355] width 104 height 29
click at [105, 359] on icon at bounding box center [107, 355] width 9 height 9
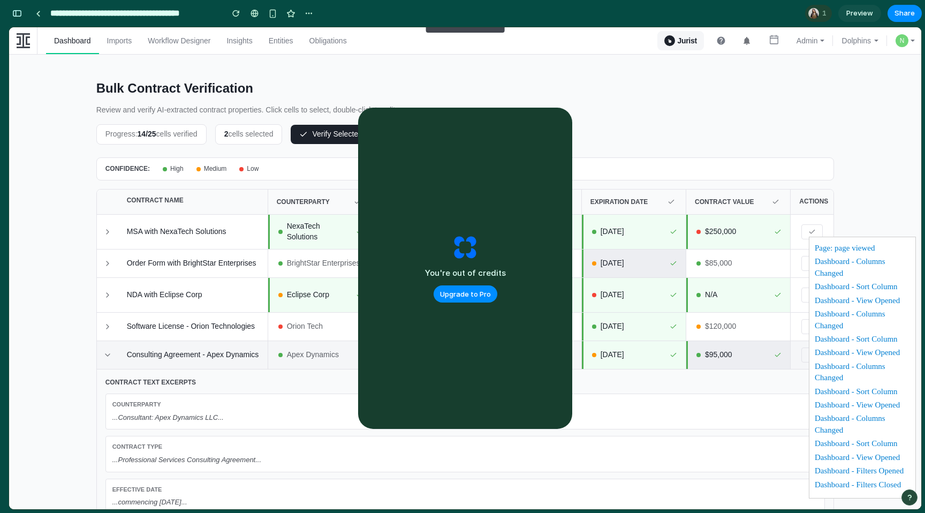
click at [105, 361] on button at bounding box center [107, 355] width 13 height 13
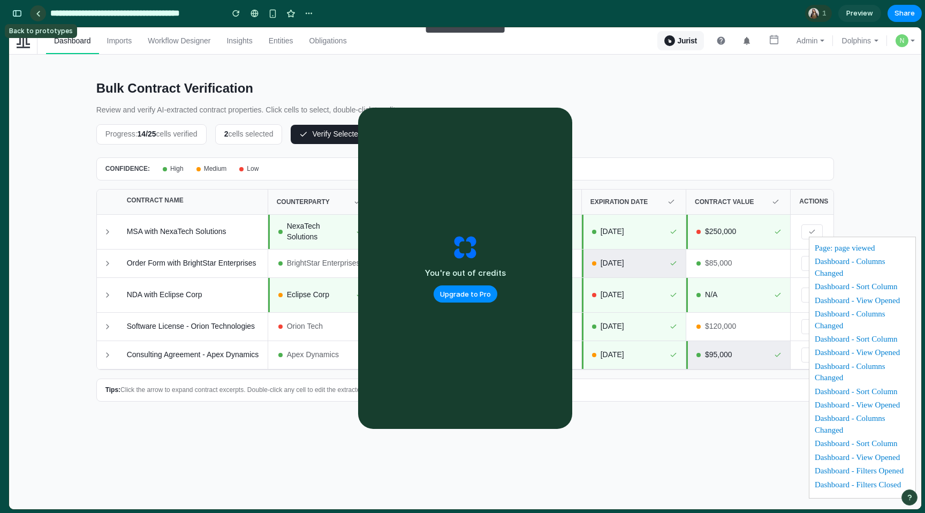
click at [36, 15] on div at bounding box center [38, 14] width 5 height 6
